Goal: Task Accomplishment & Management: Manage account settings

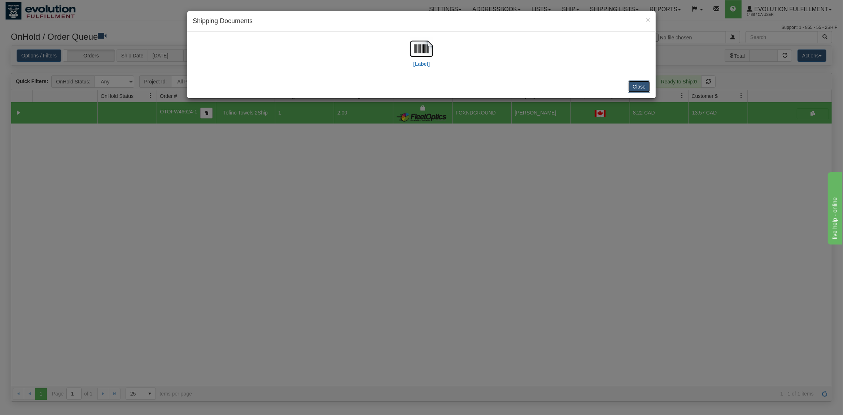
scroll to position [0, 3]
click at [646, 86] on button "Close" at bounding box center [639, 87] width 22 height 12
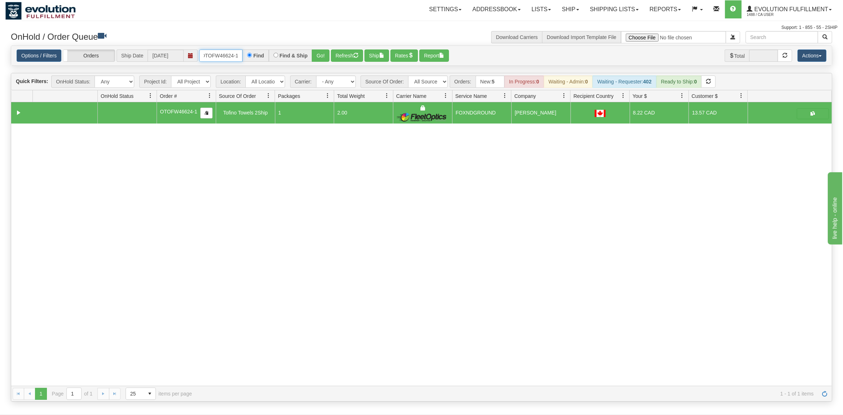
click at [228, 59] on input "OTOFW46624-1" at bounding box center [220, 55] width 43 height 12
click at [323, 56] on button "Go!" at bounding box center [321, 55] width 18 height 12
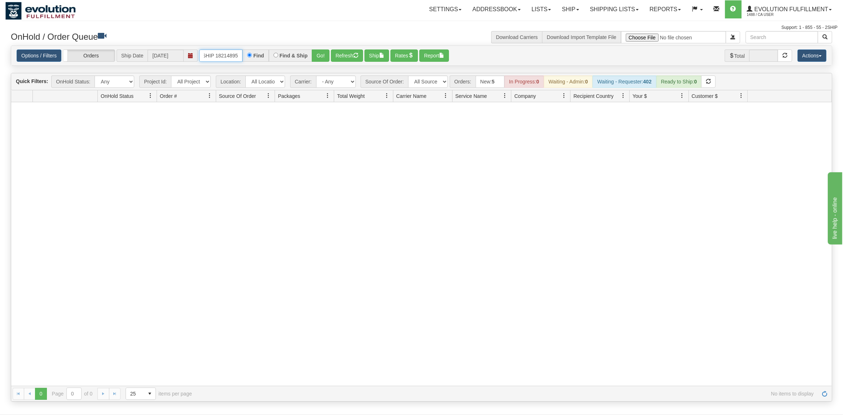
click at [216, 57] on input "OGF3RESHIP 18214895" at bounding box center [220, 55] width 43 height 12
type input "OGF3RESHIP_18214895"
click at [328, 56] on button "Go!" at bounding box center [321, 55] width 18 height 12
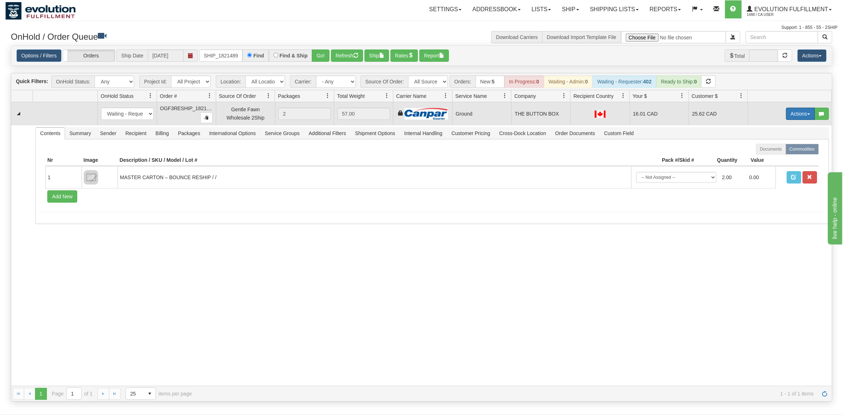
click at [791, 119] on button "Actions" at bounding box center [800, 114] width 29 height 12
click at [785, 144] on link "Rate All Services" at bounding box center [786, 146] width 58 height 9
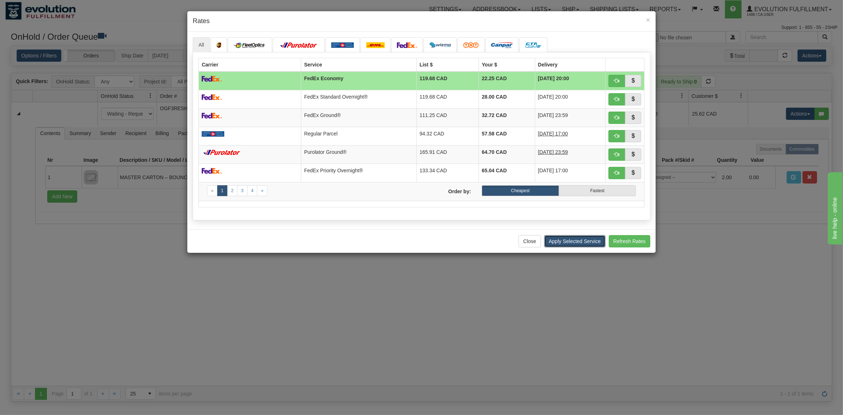
click at [581, 239] on button "Apply Selected Service" at bounding box center [574, 241] width 61 height 12
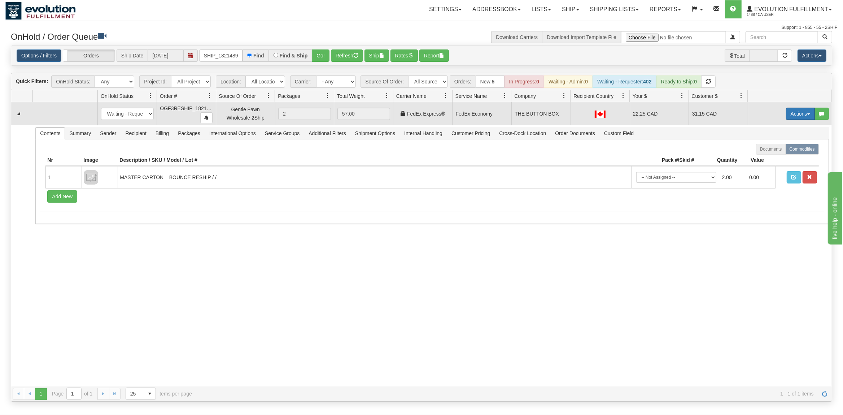
click at [793, 116] on button "Actions" at bounding box center [800, 114] width 29 height 12
click at [764, 155] on span at bounding box center [766, 155] width 5 height 5
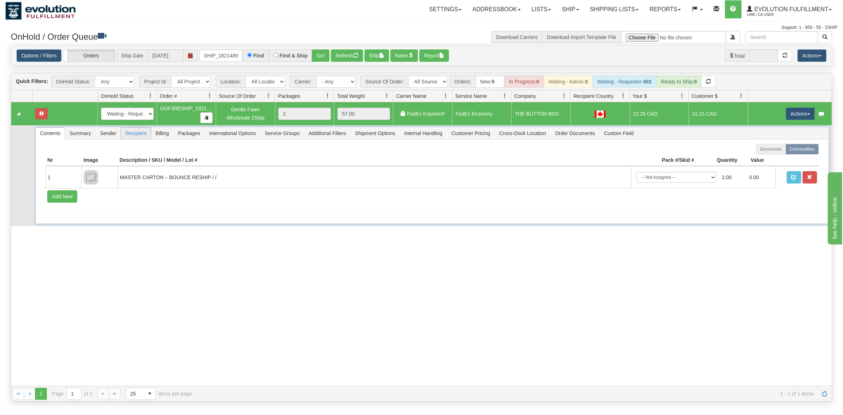
click at [131, 138] on span "Recipient" at bounding box center [136, 133] width 30 height 12
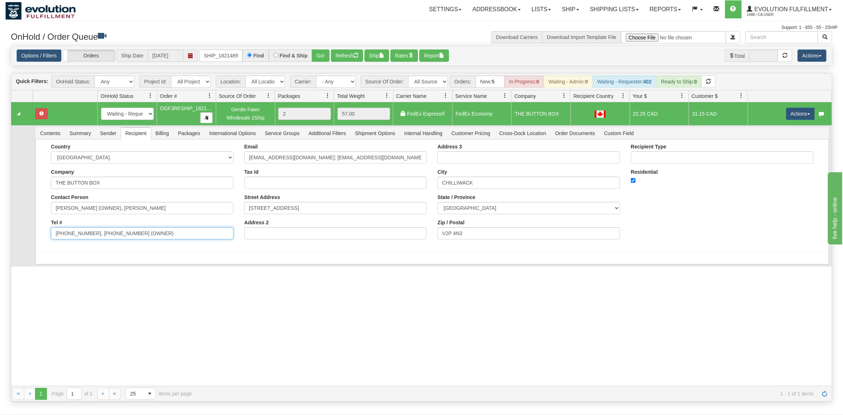
drag, startPoint x: 166, startPoint y: 239, endPoint x: 135, endPoint y: 242, distance: 31.2
click at [103, 249] on form "Country [GEOGRAPHIC_DATA] [GEOGRAPHIC_DATA] [GEOGRAPHIC_DATA] [GEOGRAPHIC_DATA]…" at bounding box center [432, 198] width 784 height 109
drag, startPoint x: 149, startPoint y: 236, endPoint x: 87, endPoint y: 243, distance: 62.9
click at [87, 239] on input "[PHONE_NUMBER], [PHONE_NUMBER] (OWNER)" at bounding box center [142, 233] width 183 height 12
type input "[PHONE_NUMBER]"
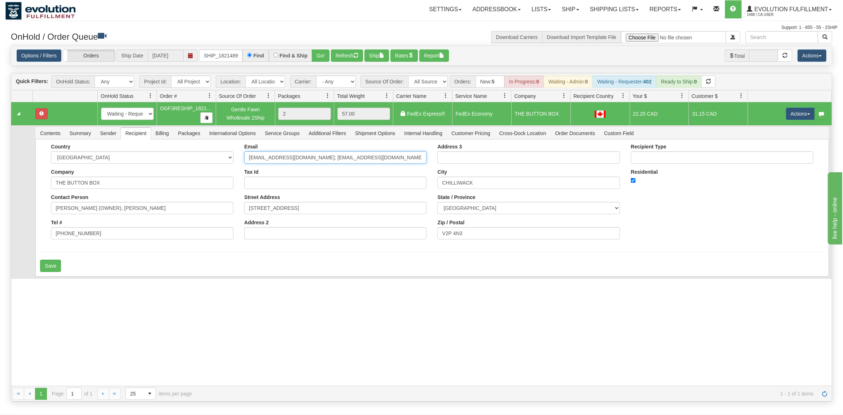
drag, startPoint x: 368, startPoint y: 161, endPoint x: 297, endPoint y: 171, distance: 71.5
click at [297, 164] on input "[EMAIL_ADDRESS][DOMAIN_NAME]; [EMAIL_ADDRESS][DOMAIN_NAME]" at bounding box center [335, 157] width 183 height 12
type input "[EMAIL_ADDRESS][DOMAIN_NAME]"
click at [55, 264] on button "Save" at bounding box center [50, 266] width 21 height 12
drag, startPoint x: 199, startPoint y: 209, endPoint x: 106, endPoint y: 227, distance: 94.4
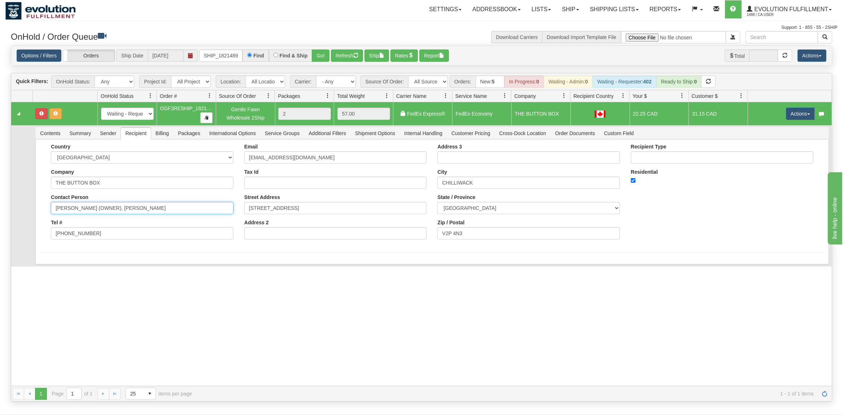
click at [106, 214] on input "[PERSON_NAME] (OWNER), [PERSON_NAME]" at bounding box center [142, 208] width 183 height 12
type input "[PERSON_NAME]"
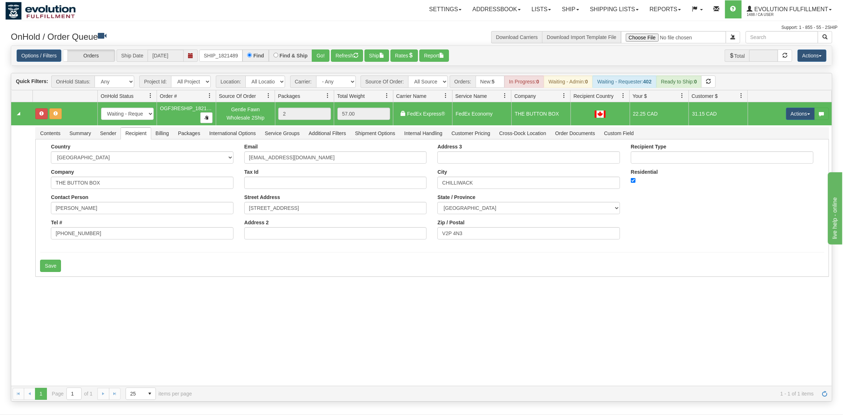
click at [62, 272] on div "31500499 EVOLUTION V3 90777266 90777267 New In Progress Waiting - Admin Waiting…" at bounding box center [421, 243] width 821 height 283
click at [47, 269] on button "Save" at bounding box center [50, 266] width 21 height 12
click at [794, 117] on button "Actions" at bounding box center [800, 114] width 29 height 12
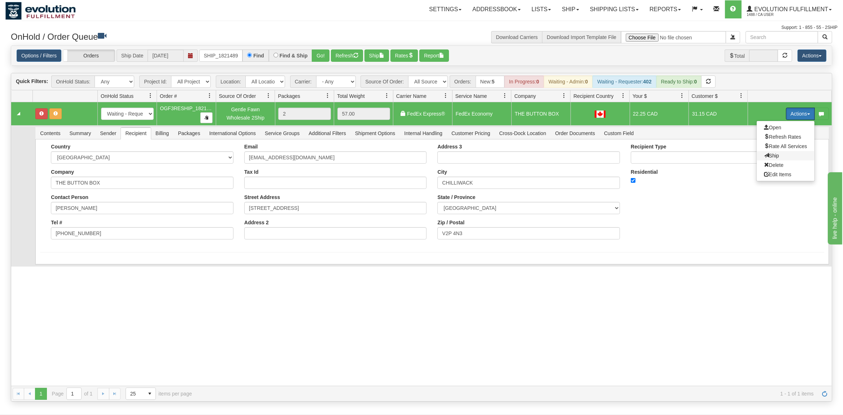
click at [764, 155] on span at bounding box center [766, 155] width 5 height 5
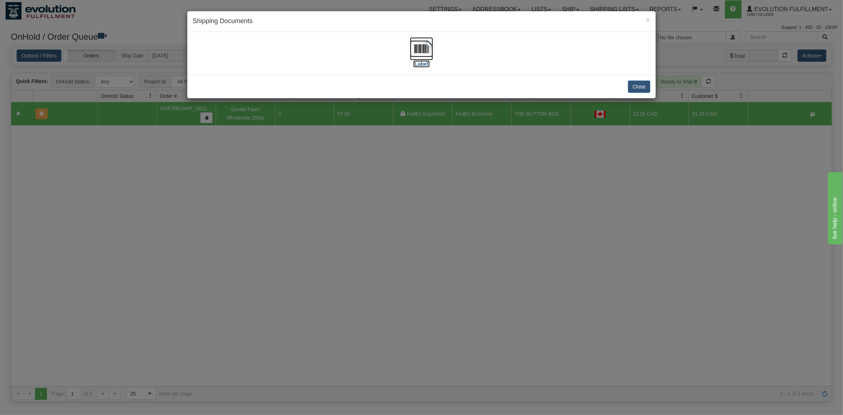
click at [431, 45] on img at bounding box center [421, 48] width 23 height 23
